Goal: Transaction & Acquisition: Subscribe to service/newsletter

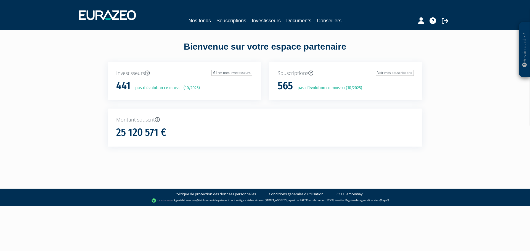
click at [252, 34] on div "Bienvenue sur votre espace partenaire Investisseurs Gérer mes investisseurs 441…" at bounding box center [265, 98] width 348 height 136
click at [217, 20] on link "Souscriptions" at bounding box center [231, 21] width 30 height 8
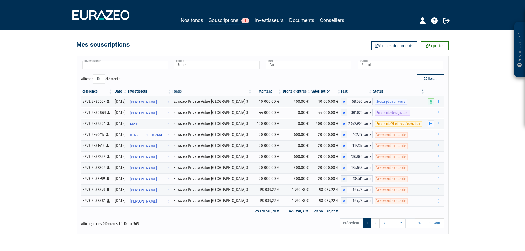
click at [123, 66] on input "text" at bounding box center [125, 65] width 86 height 8
drag, startPoint x: 123, startPoint y: 66, endPoint x: 44, endPoint y: 62, distance: 78.7
click at [44, 62] on div "Besoin d'aide ? × J'ai besoin d'aide Si vous avez une question à propos du fonc…" at bounding box center [262, 117] width 525 height 235
type input "Investisseur"
click at [168, 39] on div "Mes souscriptions Exporter Voir les documents" at bounding box center [263, 42] width 372 height 12
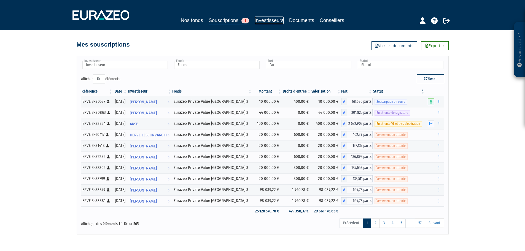
click at [271, 18] on link "Investisseurs" at bounding box center [269, 21] width 29 height 8
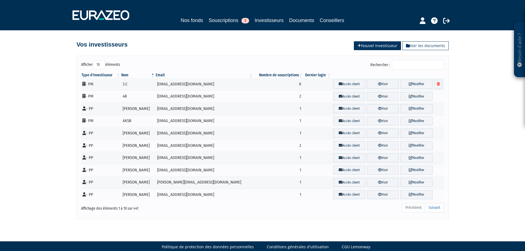
click at [372, 46] on link "Nouvel investisseur" at bounding box center [377, 45] width 47 height 9
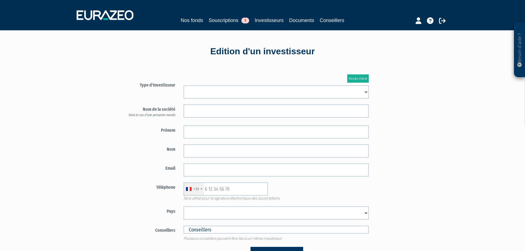
click at [204, 96] on select "Mr Mme Société" at bounding box center [276, 92] width 185 height 13
select select "1"
click at [184, 86] on select "Mr Mme Société" at bounding box center [276, 92] width 185 height 13
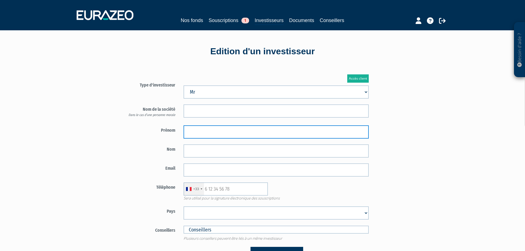
click at [205, 132] on input "text" at bounding box center [276, 132] width 185 height 13
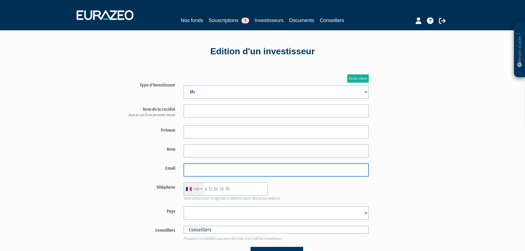
click at [192, 169] on input "email" at bounding box center [276, 170] width 185 height 13
paste input "jmf.ducos@gmail.com"
type input "jmf.ducos@gmail.com"
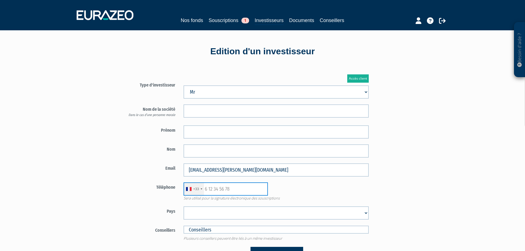
click at [226, 188] on input "text" at bounding box center [226, 189] width 84 height 13
paste input "+33607456920"
click at [150, 191] on label "Téléphone" at bounding box center [147, 187] width 65 height 8
click at [212, 187] on input "+33607456920" at bounding box center [226, 189] width 84 height 13
type input "607456920"
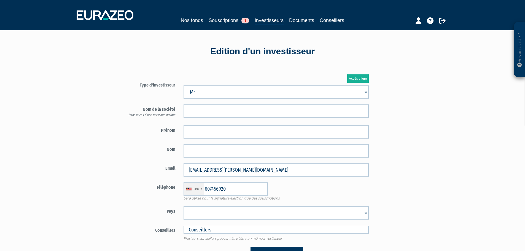
click at [193, 186] on div "+60" at bounding box center [194, 189] width 20 height 13
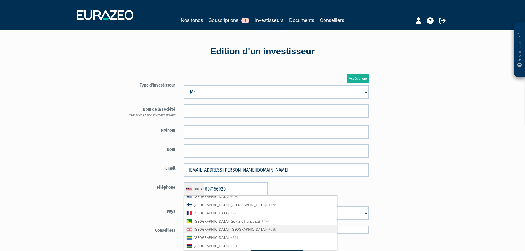
scroll to position [629, 0]
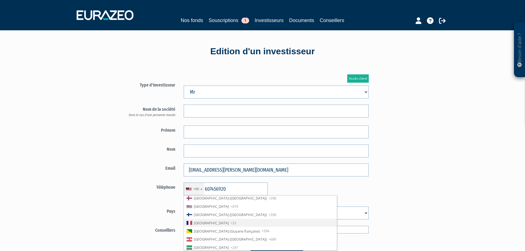
click at [201, 222] on span "France" at bounding box center [211, 223] width 35 height 5
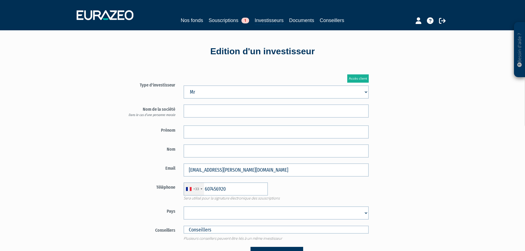
click at [341, 193] on div "+33 France +33 Germany (Deutschland) +49 Switzerland (Schweiz) +41 Belgium (Bel…" at bounding box center [277, 189] width 194 height 13
click at [214, 210] on select "Afghanistan Afrique du Sud Albanie Algérie Allemagne Andorre Angola Anguilla An…" at bounding box center [276, 213] width 185 height 13
select select "75"
click at [184, 207] on select "Afghanistan Afrique du Sud Albanie Algérie Allemagne Andorre Angola Anguilla An…" at bounding box center [276, 213] width 185 height 13
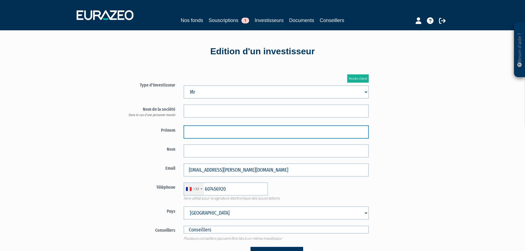
click at [219, 133] on input "text" at bounding box center [276, 132] width 185 height 13
paste input "Jacques"
type input "Jacques"
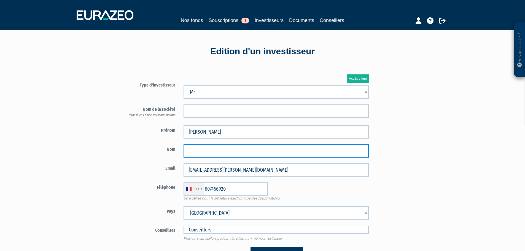
click at [210, 150] on input "text" at bounding box center [276, 151] width 185 height 13
paste input "DUCOS"
type input "DUCOS"
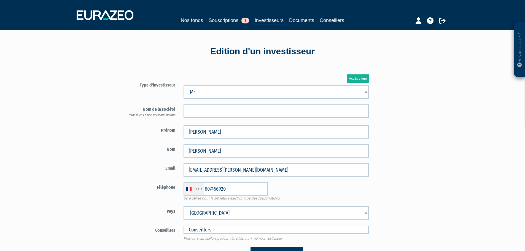
click at [96, 156] on div "Besoin d'aide ? × J'ai besoin d'aide Si vous avez une question à propos du fonc…" at bounding box center [262, 167] width 525 height 335
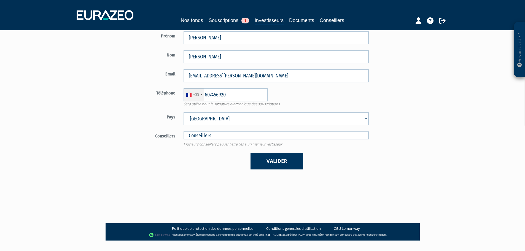
scroll to position [106, 0]
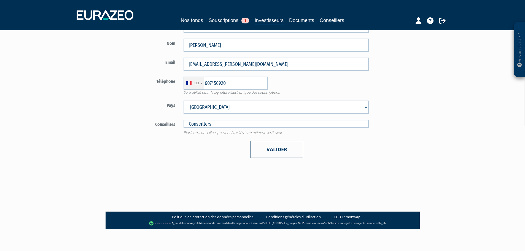
click at [276, 145] on button "Valider" at bounding box center [277, 149] width 53 height 17
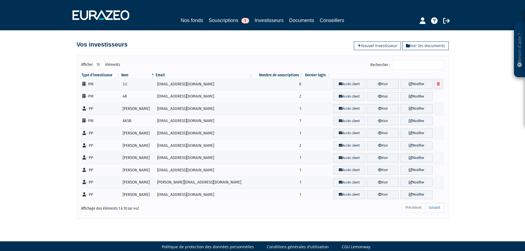
click at [62, 76] on div "Besoin d'aide ? × J'ai besoin d'aide Si vous avez une question à propos du fonc…" at bounding box center [262, 109] width 525 height 219
click at [68, 88] on div "Besoin d'aide ? × J'ai besoin d'aide Si vous avez une question à propos du fonc…" at bounding box center [262, 109] width 525 height 219
click at [189, 21] on link "Nos fonds" at bounding box center [192, 21] width 22 height 8
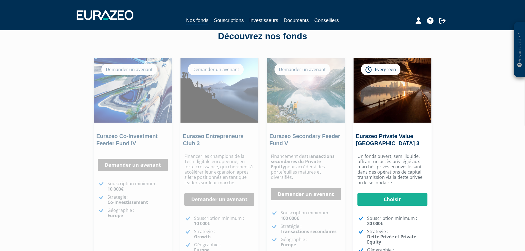
scroll to position [9, 0]
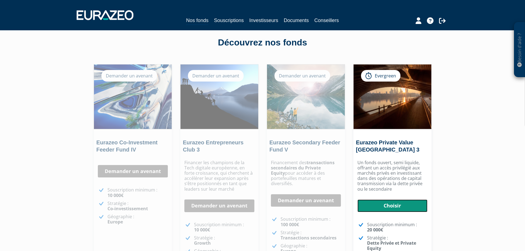
click at [391, 209] on link "Choisir" at bounding box center [393, 206] width 70 height 13
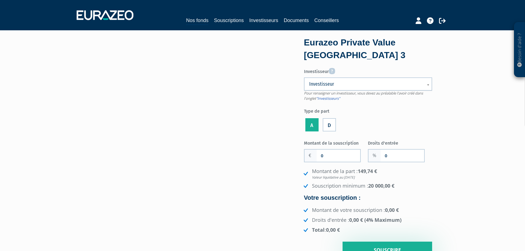
click at [338, 82] on span "Investisseur" at bounding box center [364, 84] width 111 height 7
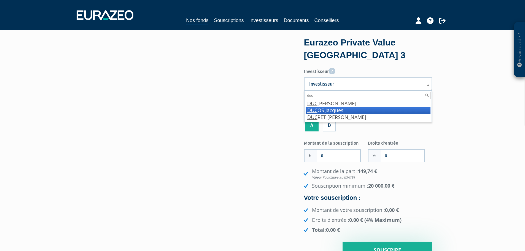
type input "duc"
click at [349, 112] on li "DUC OS Jacques" at bounding box center [368, 110] width 125 height 7
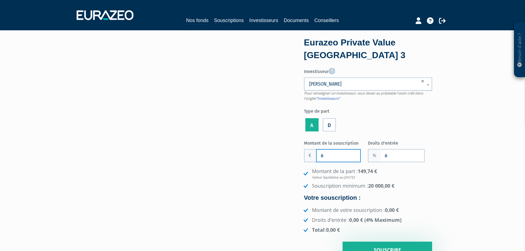
click at [321, 156] on input "0" at bounding box center [339, 156] width 44 height 12
type input "20 000"
click at [388, 157] on input "0" at bounding box center [403, 156] width 44 height 12
type input "2"
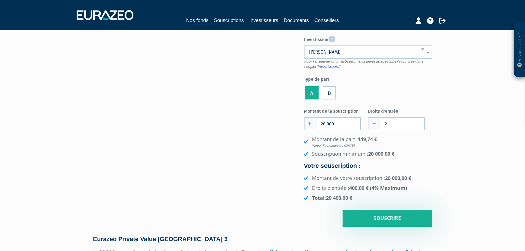
scroll to position [83, 0]
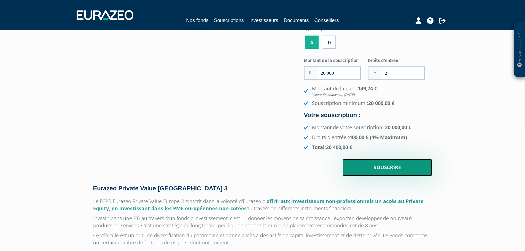
click at [388, 167] on input "Souscrire" at bounding box center [388, 167] width 90 height 17
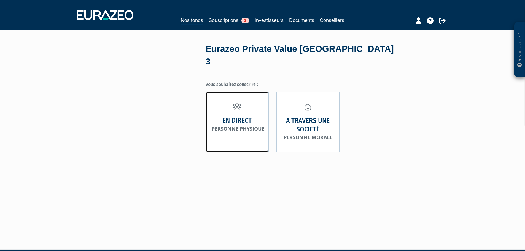
click at [234, 103] on link "En direct Personne physique" at bounding box center [237, 122] width 63 height 60
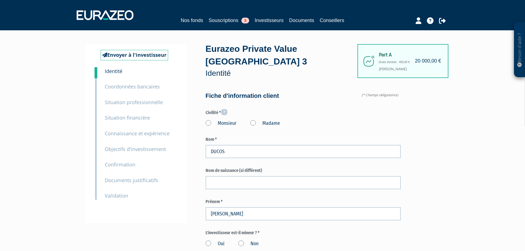
type input "6 07 45 69 20"
click at [209, 120] on label "Monsieur" at bounding box center [221, 123] width 31 height 7
click at [0, 0] on input "Monsieur" at bounding box center [0, 0] width 0 height 0
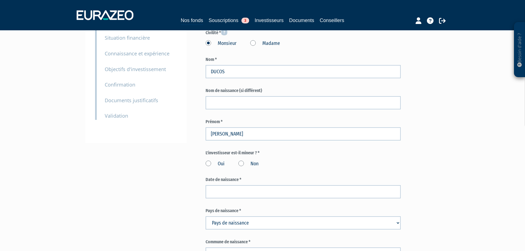
scroll to position [83, 0]
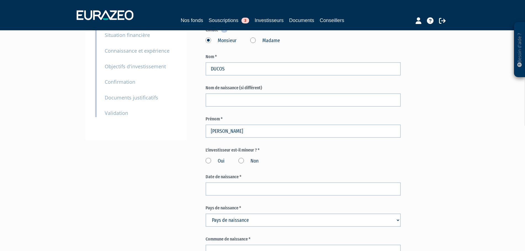
click at [241, 158] on label "Non" at bounding box center [249, 161] width 20 height 7
click at [0, 0] on input "Non" at bounding box center [0, 0] width 0 height 0
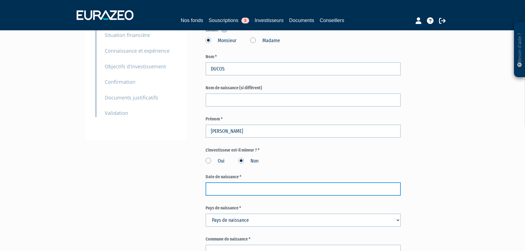
click at [233, 183] on input at bounding box center [303, 189] width 195 height 13
click at [219, 183] on input at bounding box center [303, 189] width 195 height 13
paste input "26/01/1950"
type input "26/01/1950"
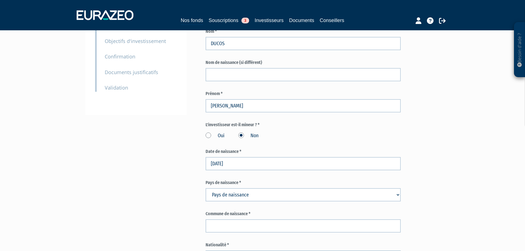
scroll to position [138, 0]
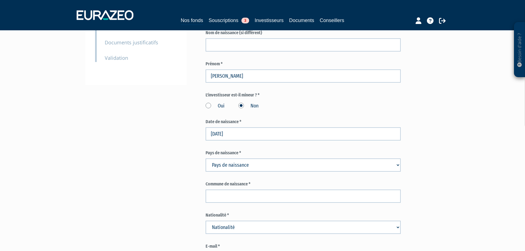
click at [271, 159] on select "Pays de naissance Afghanistan Afrique du Sud Albanie Algérie Allemagne Andorre" at bounding box center [303, 165] width 195 height 13
select select "75"
click at [206, 159] on select "Pays de naissance Afghanistan Afrique du Sud Albanie Algérie Allemagne Andorre" at bounding box center [303, 165] width 195 height 13
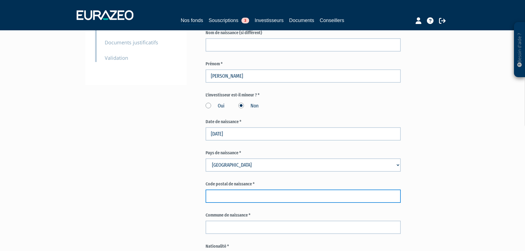
click at [225, 190] on input "text" at bounding box center [303, 196] width 195 height 13
type input "33000"
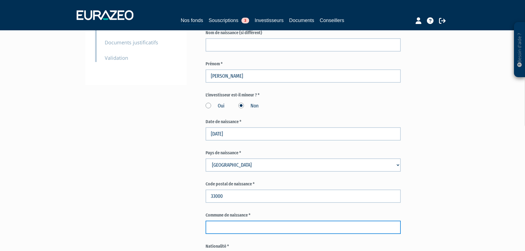
click at [239, 221] on input "text" at bounding box center [303, 227] width 195 height 13
paste input "BORDEAUX"
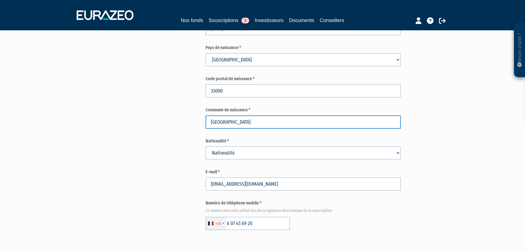
scroll to position [248, 0]
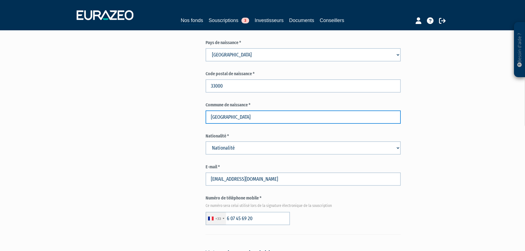
type input "BORDEAUX"
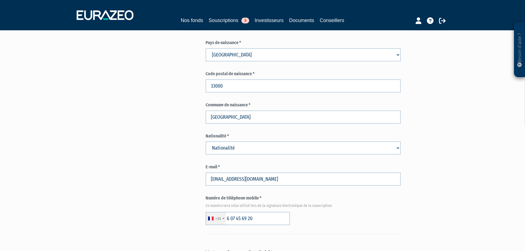
click at [239, 142] on select "Nationalité Afghanistan Afrique du Sud Albanie Algérie Allemagne Andorre" at bounding box center [303, 148] width 195 height 13
select select "75"
click at [206, 142] on select "Nationalité Afghanistan Afrique du Sud Albanie Algérie Allemagne Andorre" at bounding box center [303, 148] width 195 height 13
click at [150, 166] on div "Envoyer à l'investisseur 1 Identité 2 Coordonnées bancaires 3 Situation profess…" at bounding box center [263, 190] width 346 height 789
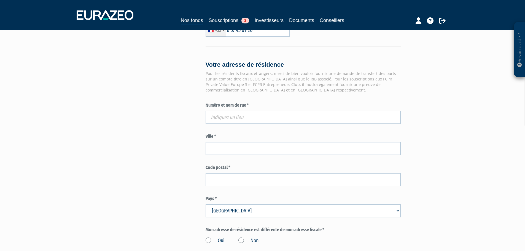
scroll to position [441, 0]
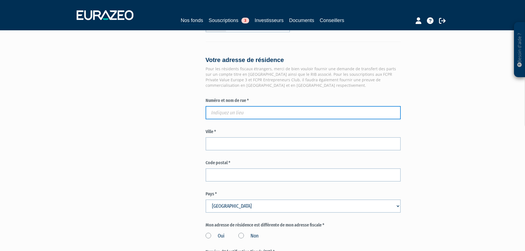
click at [227, 106] on input "text" at bounding box center [303, 112] width 195 height 13
paste input "1 Hameau de la Hourcade"
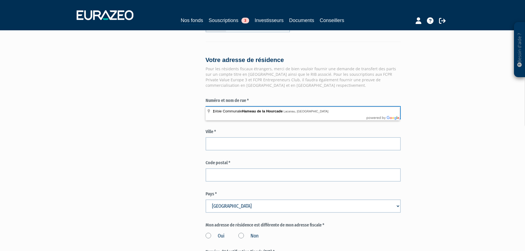
type input "1 Hameau de la Hourcade"
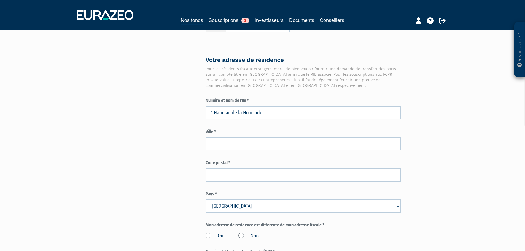
drag, startPoint x: 147, startPoint y: 136, endPoint x: 151, endPoint y: 108, distance: 27.9
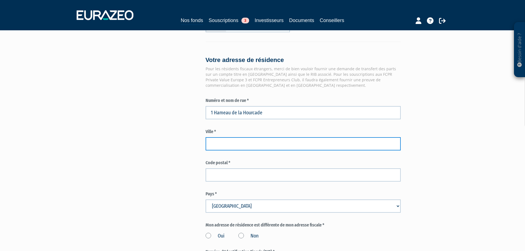
click at [232, 137] on input "text" at bounding box center [303, 143] width 195 height 13
paste input "LACANAU"
type input "LACANAU"
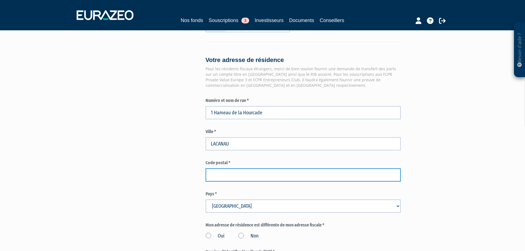
click at [221, 169] on input "text" at bounding box center [303, 175] width 195 height 13
type input "33680"
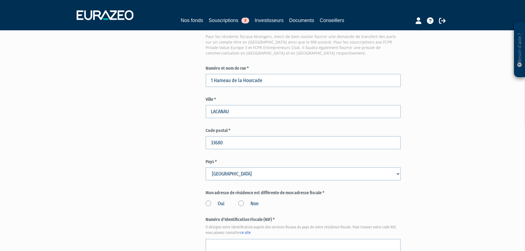
scroll to position [552, 0]
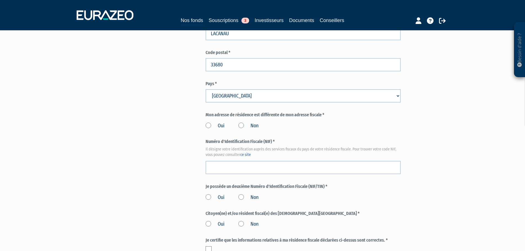
click at [209, 122] on label "Oui" at bounding box center [215, 125] width 19 height 7
click at [0, 0] on input "Oui" at bounding box center [0, 0] width 0 height 0
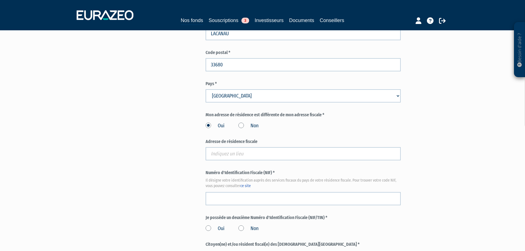
click at [242, 122] on label "Non" at bounding box center [249, 125] width 20 height 7
click at [0, 0] on input "Non" at bounding box center [0, 0] width 0 height 0
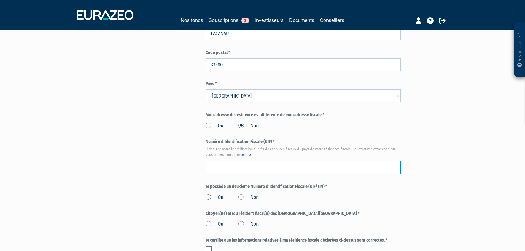
click at [254, 161] on input "text" at bounding box center [303, 167] width 195 height 13
paste input "09 93 879 149 501"
type input "09 93 879 149 501"
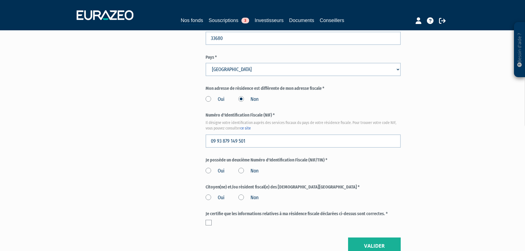
scroll to position [623, 0]
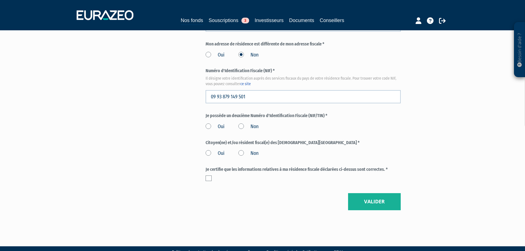
click at [243, 123] on label "Non" at bounding box center [249, 126] width 20 height 7
click at [0, 0] on input "Non" at bounding box center [0, 0] width 0 height 0
click at [243, 150] on label "Non" at bounding box center [249, 153] width 20 height 7
click at [0, 0] on input "Non" at bounding box center [0, 0] width 0 height 0
click at [210, 176] on label at bounding box center [209, 179] width 6 height 6
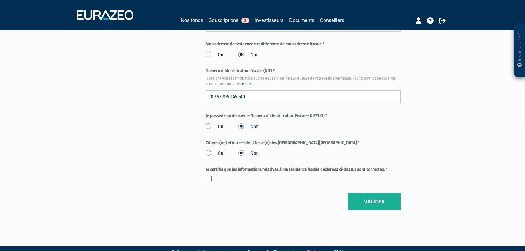
click at [0, 0] on input "checkbox" at bounding box center [0, 0] width 0 height 0
click at [378, 193] on button "Valider" at bounding box center [374, 201] width 53 height 17
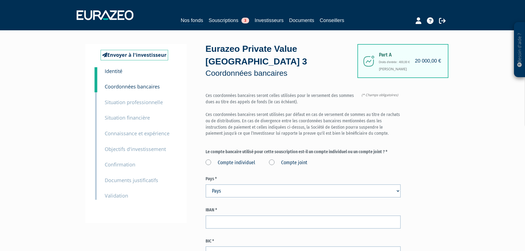
click at [245, 159] on label "Compte individuel" at bounding box center [231, 162] width 50 height 7
click at [0, 0] on individuel "Compte individuel" at bounding box center [0, 0] width 0 height 0
click at [233, 185] on select "Pays Afghanistan Afrique du Sud Albanie Algérie Allemagne Andorre" at bounding box center [303, 191] width 195 height 13
select select "75"
click at [206, 185] on select "Pays Afghanistan Afrique du Sud Albanie Algérie Allemagne Andorre" at bounding box center [303, 191] width 195 height 13
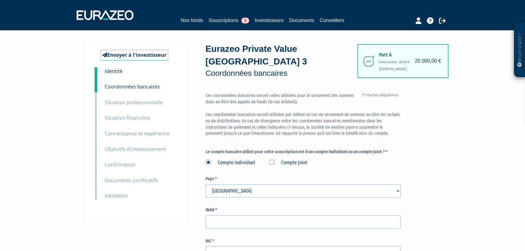
click at [189, 202] on div "Envoyer à l'investisseur 1 Identité 2 Coordonnées bancaires 3 Situation profess…" at bounding box center [263, 165] width 346 height 242
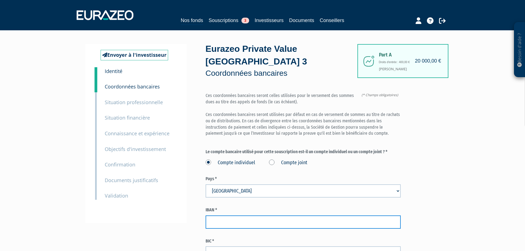
click at [233, 216] on input "text" at bounding box center [303, 222] width 195 height 13
paste input "09 93 879 149 501"
type input "09 93 879 149 501"
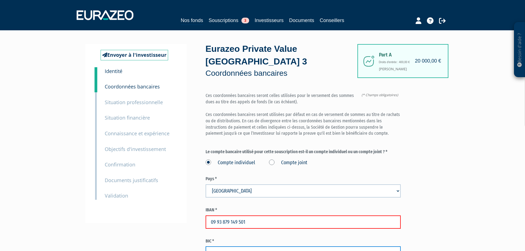
click at [232, 247] on input "text" at bounding box center [303, 253] width 195 height 13
paste input "PSSTFRPPBOR"
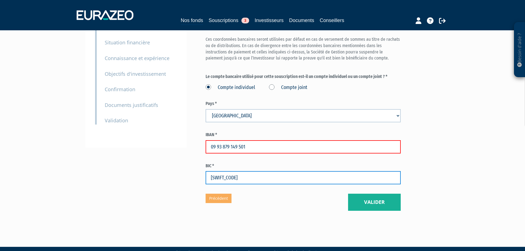
scroll to position [76, 0]
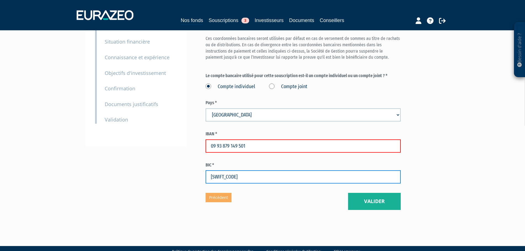
type input "PSSTFRPPBOR"
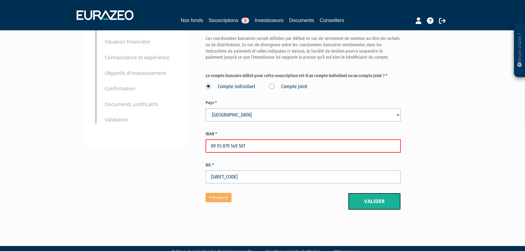
click at [384, 193] on button "Valider" at bounding box center [374, 201] width 53 height 17
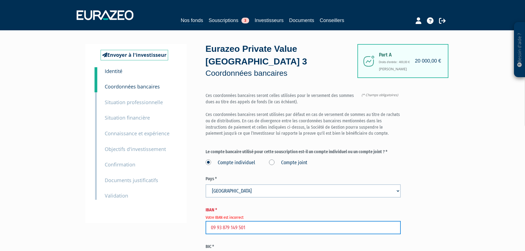
click at [268, 221] on input "09 93 879 149 501" at bounding box center [303, 227] width 195 height 13
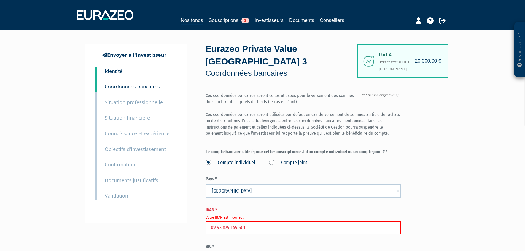
drag, startPoint x: 260, startPoint y: 217, endPoint x: 159, endPoint y: 209, distance: 101.0
click at [159, 209] on div "Envoyer à l'investisseur 1 Identité 2 Coordonnées bancaires 3 Situation profess…" at bounding box center [263, 168] width 346 height 248
paste input "FR68 2004 1010 0110 4555 OL02 222"
type input "FR68 2004 1010 0110 4555 OL02 222"
click at [485, 195] on div "Besoin d'aide ? × J'ai besoin d'aide Si vous avez une question à propos du fonc…" at bounding box center [262, 153] width 525 height 306
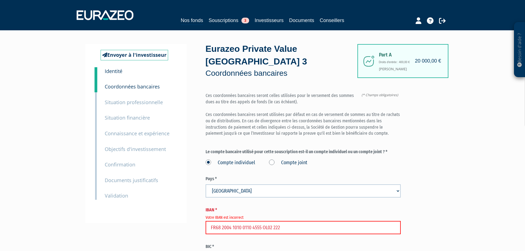
scroll to position [82, 0]
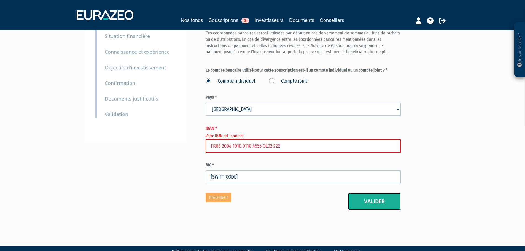
click at [380, 193] on button "Valider" at bounding box center [374, 201] width 53 height 17
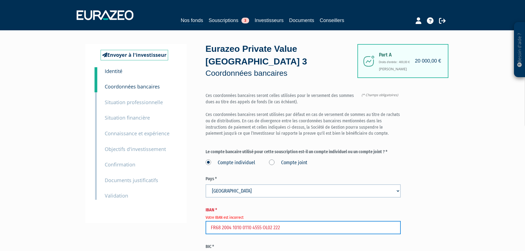
click at [275, 221] on input "FR68 2004 1010 0110 4555 OL02 222" at bounding box center [303, 227] width 195 height 13
click at [263, 221] on input "FR68 2004 1010 0110 4555 OL02222" at bounding box center [303, 227] width 195 height 13
click at [253, 221] on input "FR68 2004 1010 0110 4555OL02222" at bounding box center [303, 227] width 195 height 13
click at [244, 221] on input "FR68 2004 1010 01104555OL02222" at bounding box center [303, 227] width 195 height 13
click at [234, 221] on input "FR68 2004 101001104555OL02222" at bounding box center [303, 227] width 195 height 13
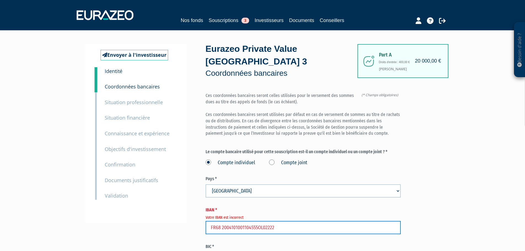
click at [222, 221] on input "FR68 2004101001104555OL02222" at bounding box center [303, 227] width 195 height 13
click at [212, 221] on input "FR682004101001104555OL02222" at bounding box center [303, 227] width 195 height 13
type input "FR682004101001104555OL02222"
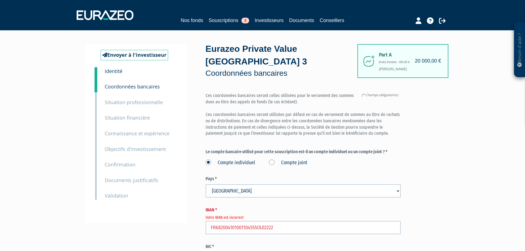
click at [443, 208] on div "Besoin d'aide ? × J'ai besoin d'aide Si vous avez une question à propos du fonc…" at bounding box center [262, 153] width 525 height 306
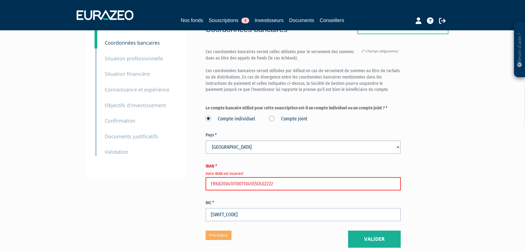
scroll to position [82, 0]
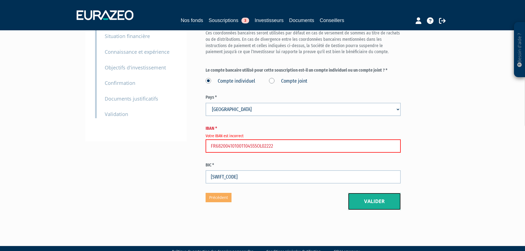
click at [379, 193] on button "Valider" at bounding box center [374, 201] width 53 height 17
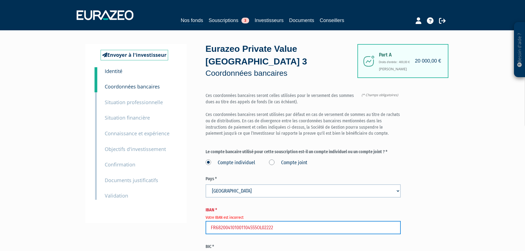
click at [218, 221] on input "FR682004101001104555OL02222" at bounding box center [303, 227] width 195 height 13
click at [222, 221] on input "FR682004101001104555OL02222" at bounding box center [303, 227] width 195 height 13
click at [220, 221] on input "FR682004101001104555OL02222" at bounding box center [303, 227] width 195 height 13
click at [238, 221] on input "FR682004101001104555OL02222" at bounding box center [303, 227] width 195 height 13
click at [258, 221] on input "FR682004101001104555OL02222" at bounding box center [303, 227] width 195 height 13
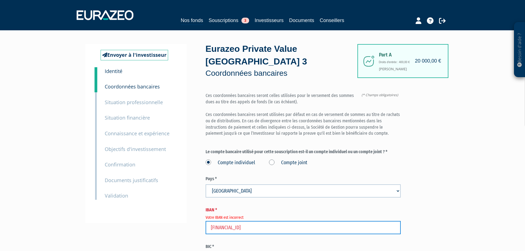
type input "FR6820041010011045550L02222"
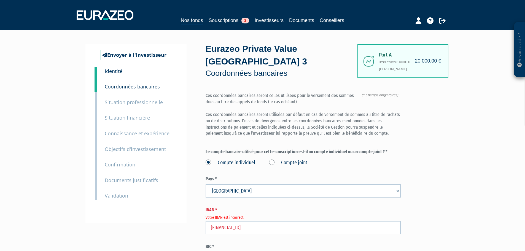
click at [467, 198] on div "Besoin d'aide ? × J'ai besoin d'aide Si vous avez une question à propos du fonc…" at bounding box center [262, 153] width 525 height 306
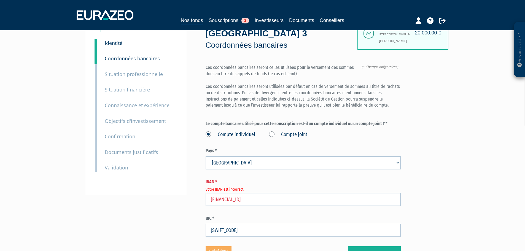
scroll to position [82, 0]
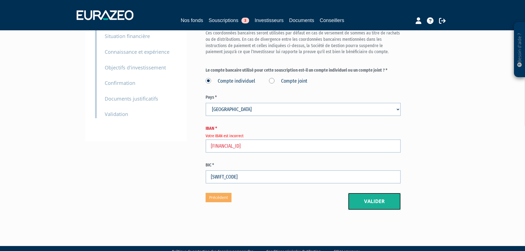
click at [373, 193] on button "Valider" at bounding box center [374, 201] width 53 height 17
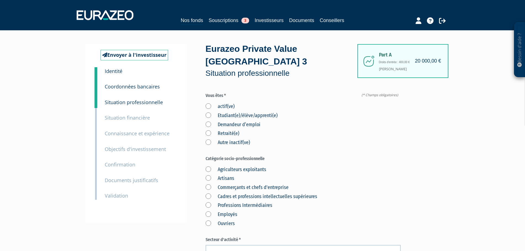
click at [208, 130] on label "Retraité(e)" at bounding box center [223, 133] width 34 height 7
click at [0, 0] on input "Retraité(e)" at bounding box center [0, 0] width 0 height 0
click at [208, 202] on label "Professions Intermédiaires" at bounding box center [239, 205] width 67 height 7
click at [0, 0] on Intermédiaires "Professions Intermédiaires" at bounding box center [0, 0] width 0 height 0
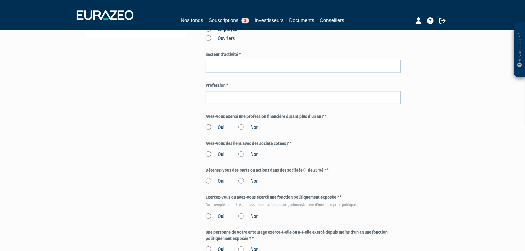
scroll to position [193, 0]
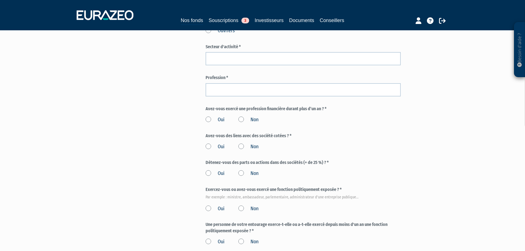
click at [100, 181] on div "Envoyer à l'investisseur 1 Identité 2 Coordonnées bancaires 3 Situation profess…" at bounding box center [263, 61] width 346 height 421
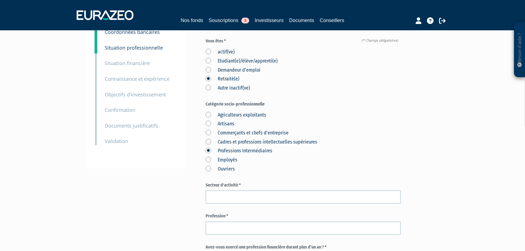
scroll to position [0, 0]
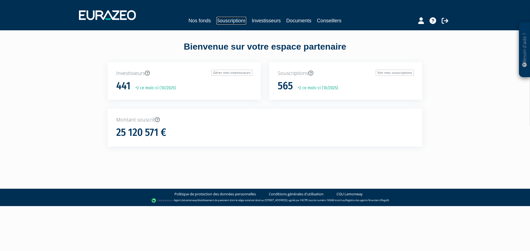
click at [226, 21] on link "Souscriptions" at bounding box center [231, 21] width 30 height 8
